Goal: Task Accomplishment & Management: Use online tool/utility

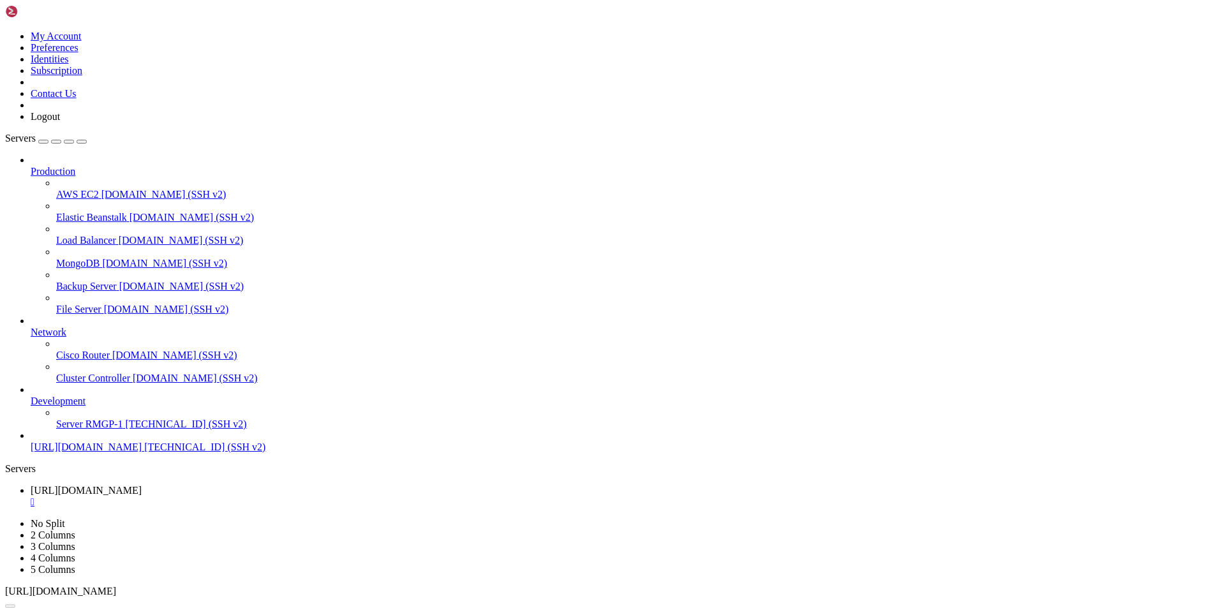
click at [67, 429] on span "Server RMGP-1" at bounding box center [89, 424] width 66 height 11
click at [71, 429] on span "Server RMGP-1" at bounding box center [89, 424] width 66 height 11
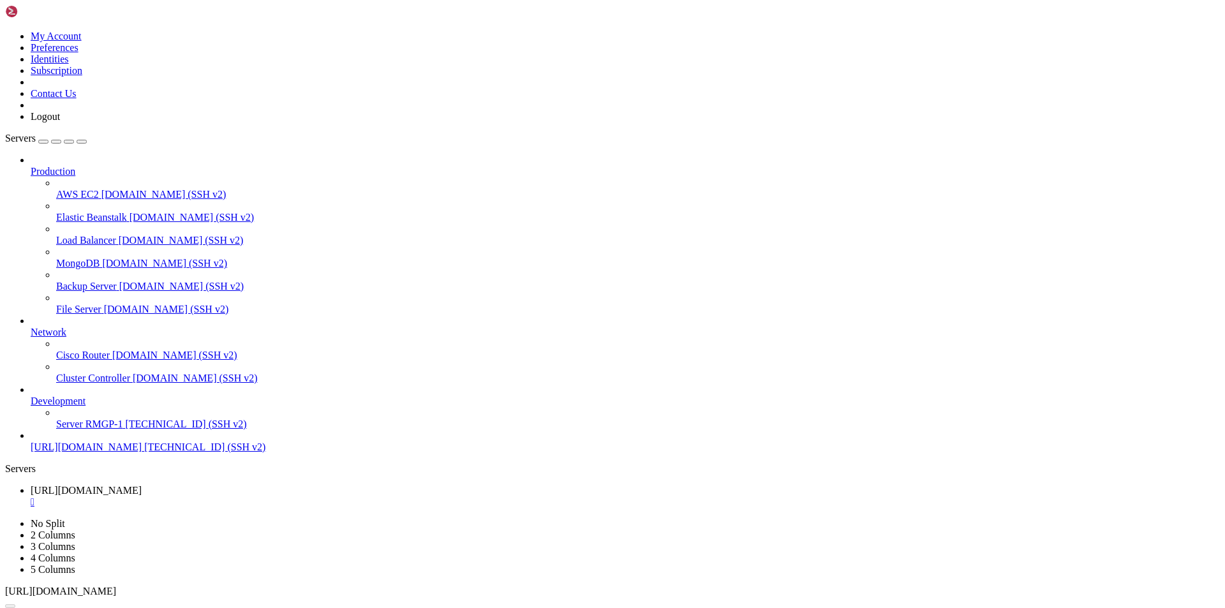
click at [71, 429] on span "Server RMGP-1" at bounding box center [89, 424] width 66 height 11
click at [267, 496] on div "" at bounding box center [625, 501] width 1189 height 11
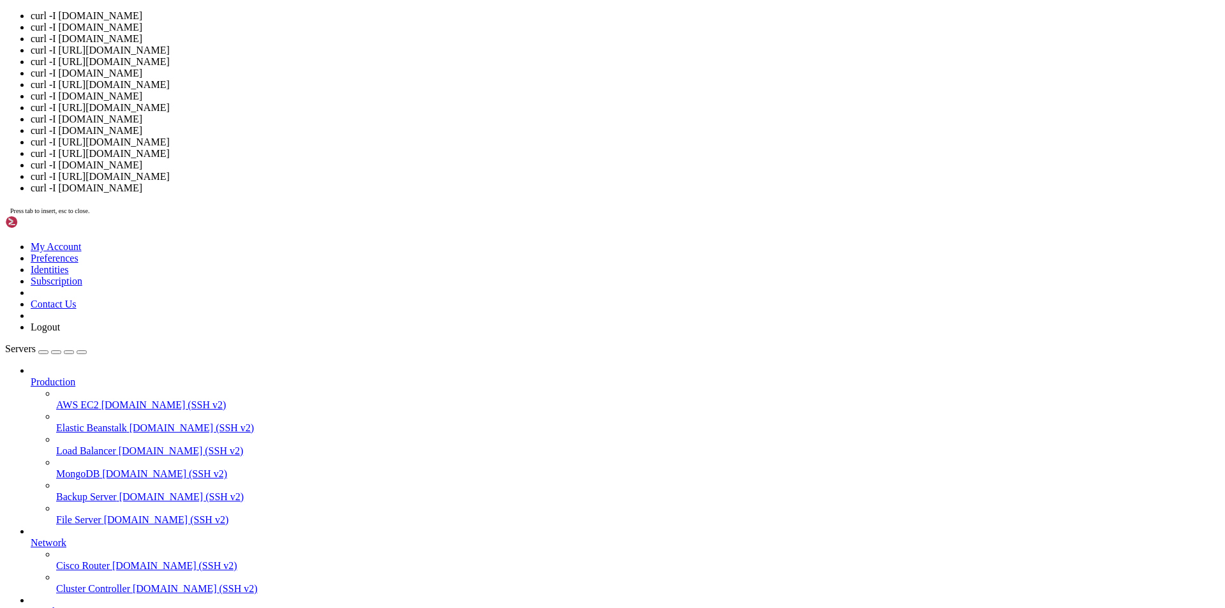
scroll to position [6, 1]
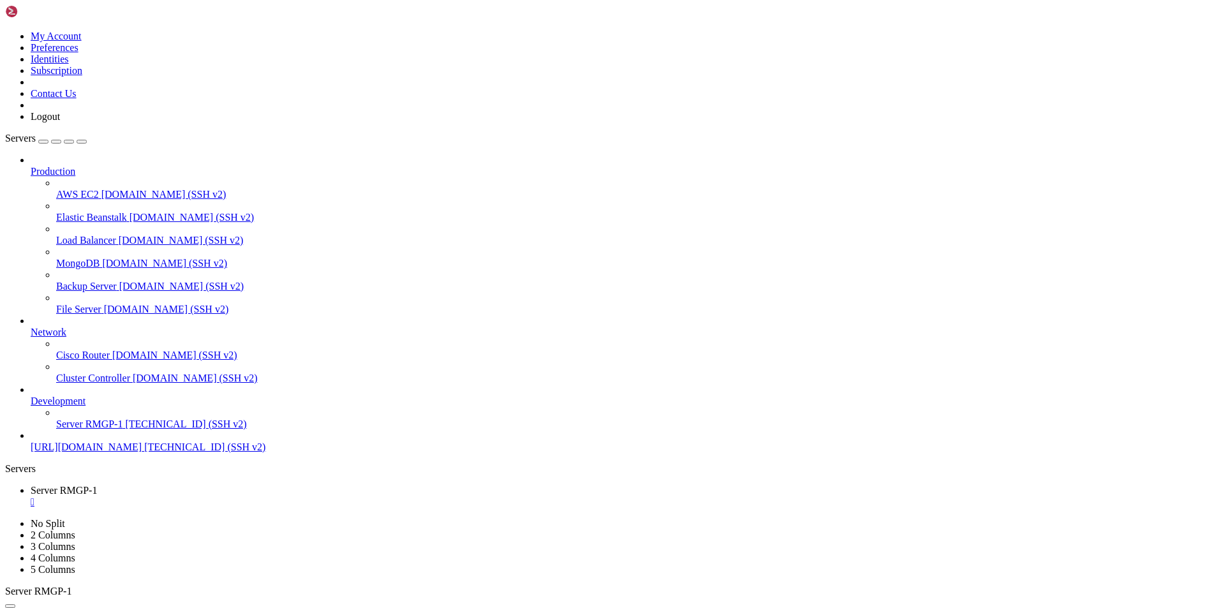
drag, startPoint x: 302, startPoint y: 1123, endPoint x: 285, endPoint y: 1126, distance: 16.9
